Goal: Transaction & Acquisition: Purchase product/service

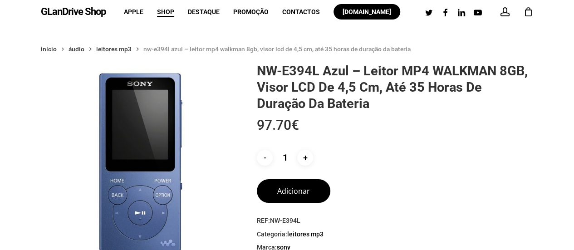
drag, startPoint x: 107, startPoint y: 13, endPoint x: 40, endPoint y: 15, distance: 67.1
click at [40, 15] on div "GLanDrive Shop account 0 Menu Apple Shop Destaque Promoção Contactos [DOMAIN_NA…" at bounding box center [287, 12] width 574 height 24
copy link "GLanDrive Shop"
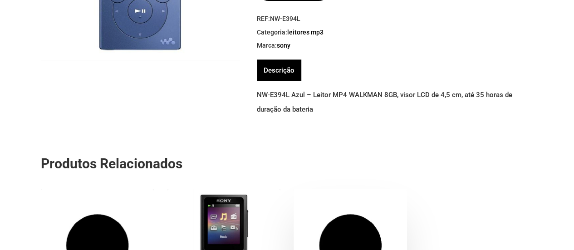
scroll to position [363, 0]
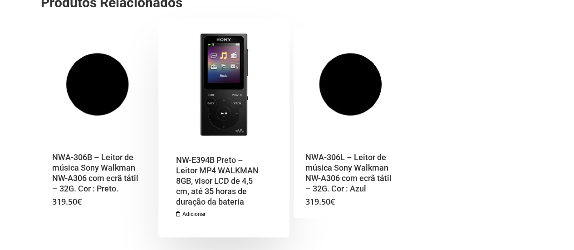
click at [229, 107] on img "NW-E394B Preto - Leitor MP4 WALKMAN 8GB, visor LCD de 4,5 cm, até 35 horas de d…" at bounding box center [223, 84] width 113 height 113
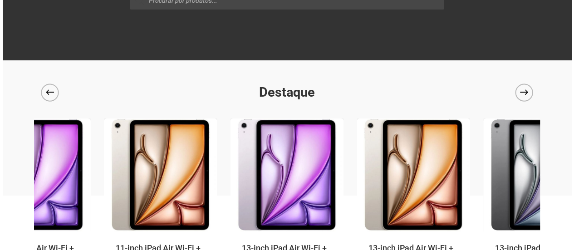
scroll to position [97, 0]
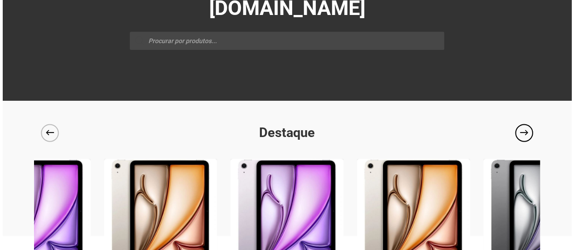
click at [527, 132] on icon "Next" at bounding box center [524, 132] width 23 height 23
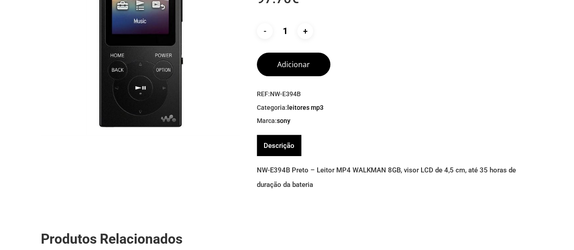
scroll to position [136, 0]
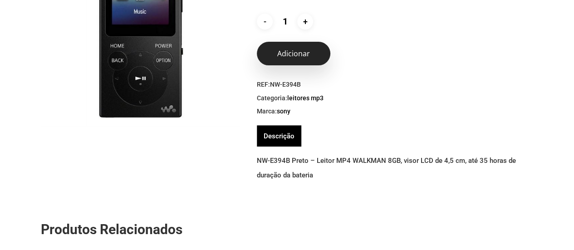
click at [308, 59] on button "Adicionar" at bounding box center [293, 54] width 73 height 24
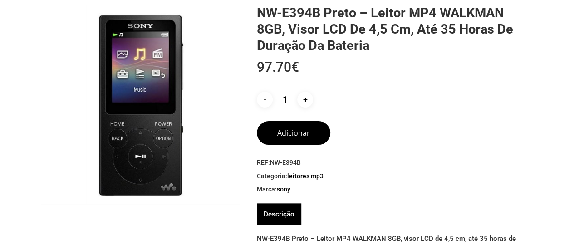
scroll to position [0, 0]
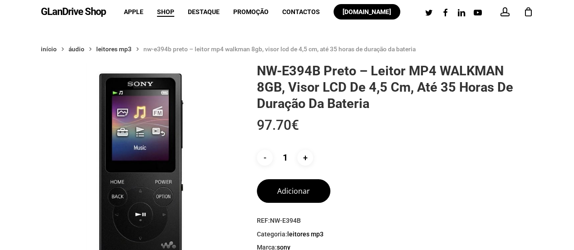
click at [530, 13] on div "1" at bounding box center [532, 10] width 10 height 10
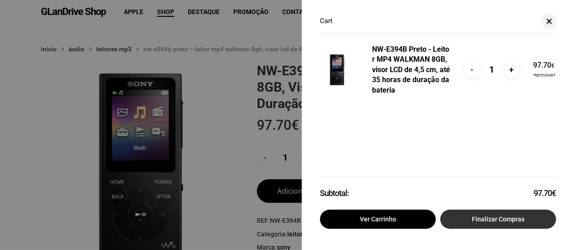
click at [504, 215] on link "Finalizar compras" at bounding box center [498, 218] width 116 height 19
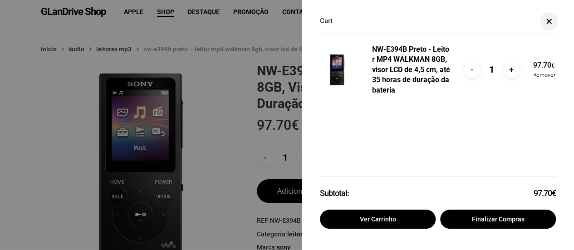
click at [551, 21] on span at bounding box center [548, 21] width 9 height 7
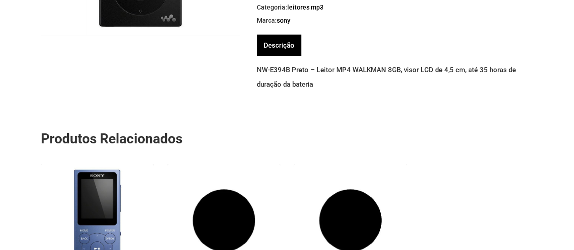
scroll to position [91, 0]
